Goal: Task Accomplishment & Management: Manage account settings

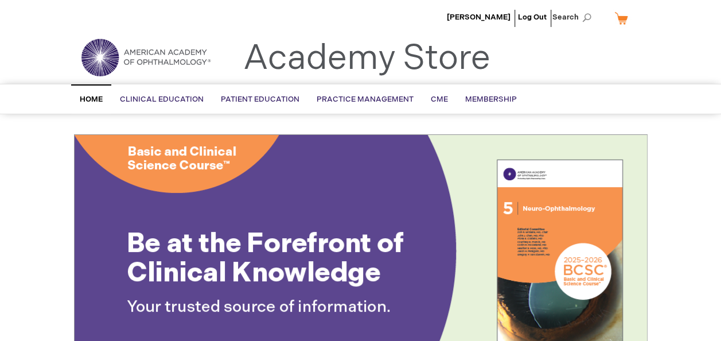
click at [623, 17] on link "My Cart" at bounding box center [626, 18] width 28 height 20
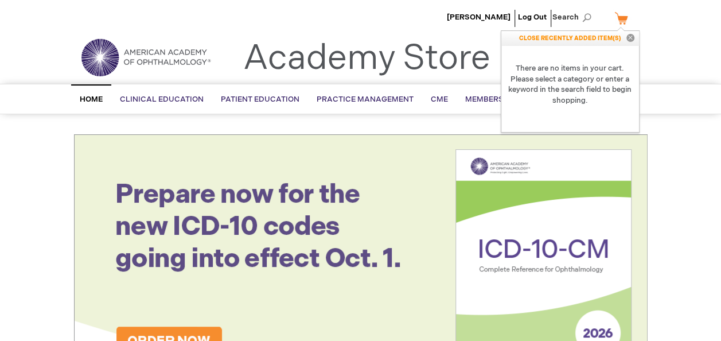
click at [628, 36] on button "Close" at bounding box center [629, 38] width 17 height 15
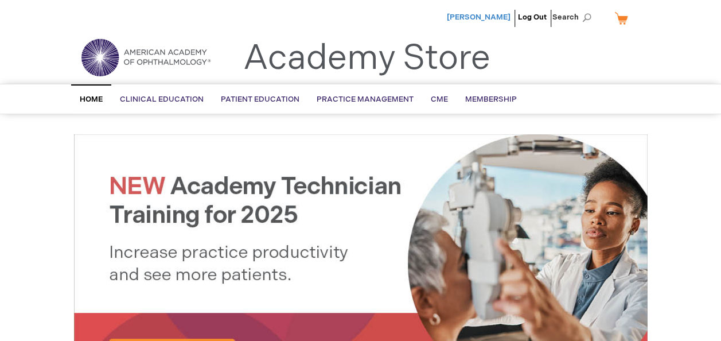
click at [478, 15] on span "[PERSON_NAME]" at bounding box center [479, 17] width 64 height 9
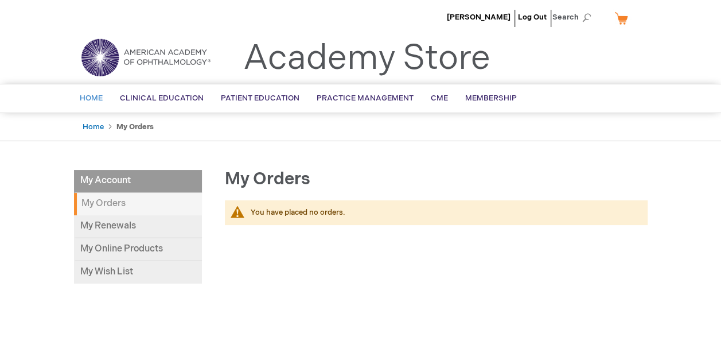
click at [81, 98] on span "Home" at bounding box center [91, 97] width 23 height 9
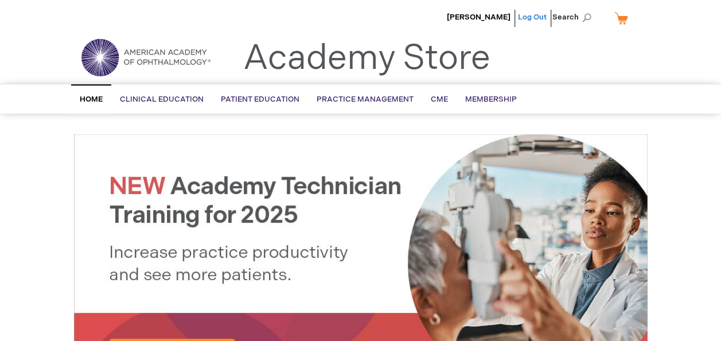
click at [536, 14] on link "Log Out" at bounding box center [532, 17] width 29 height 9
